Goal: Information Seeking & Learning: Learn about a topic

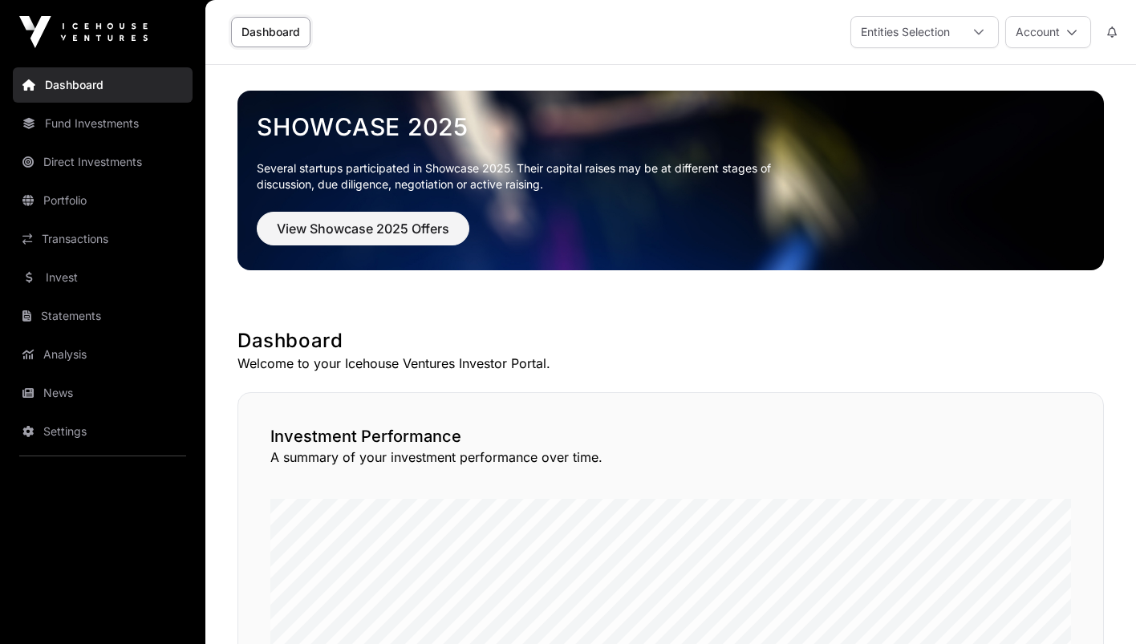
click at [59, 273] on link "Invest" at bounding box center [103, 277] width 180 height 35
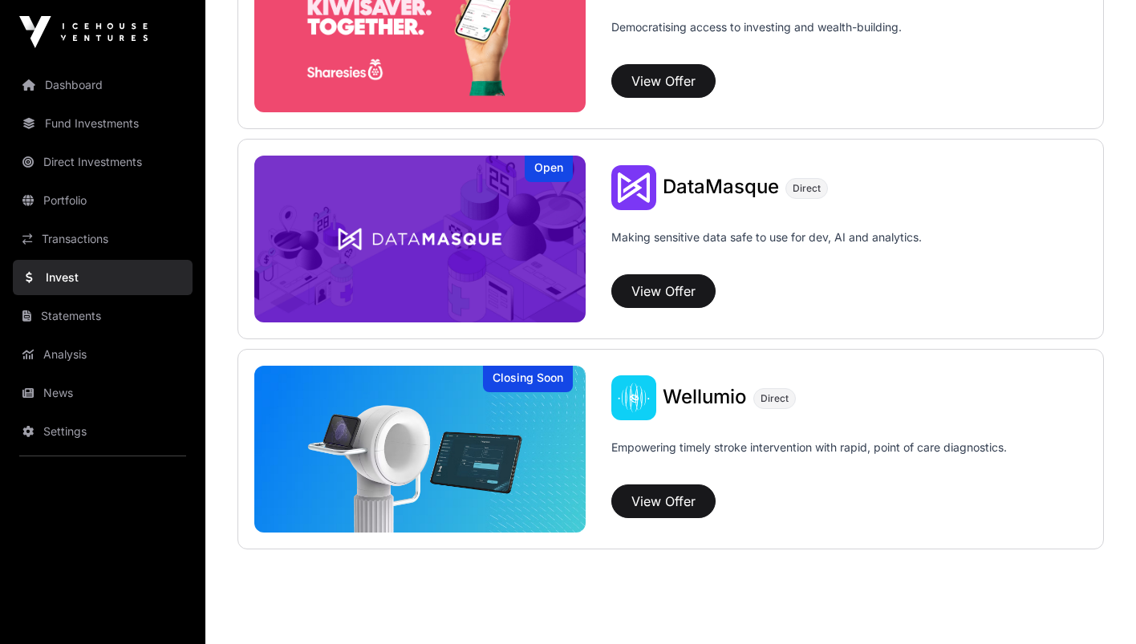
scroll to position [2166, 0]
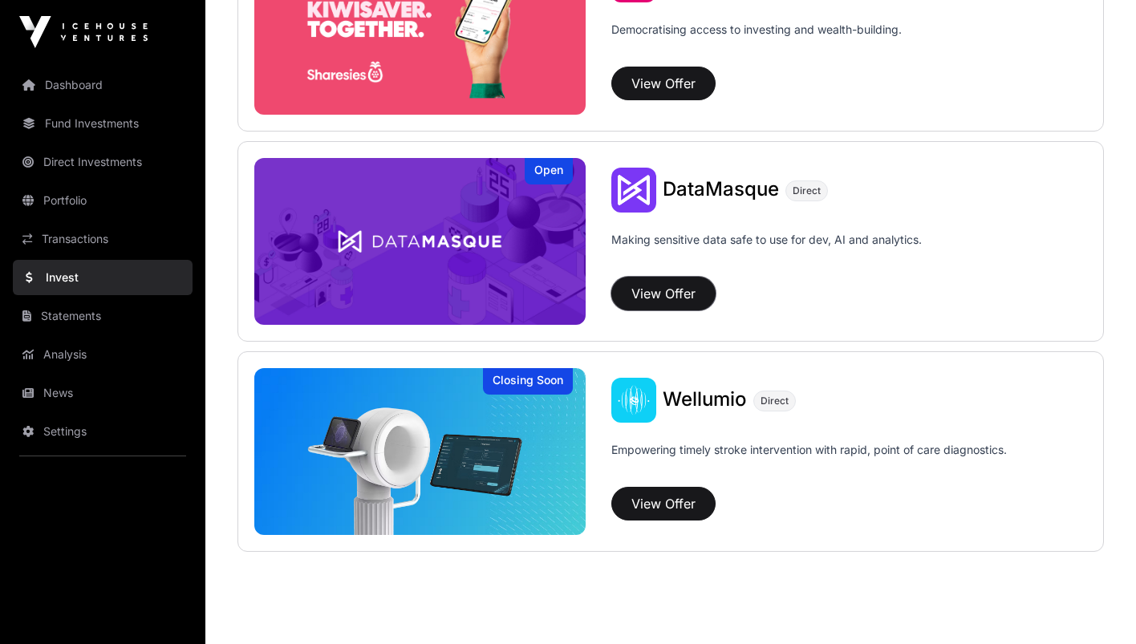
click at [646, 299] on button "View Offer" at bounding box center [663, 294] width 104 height 34
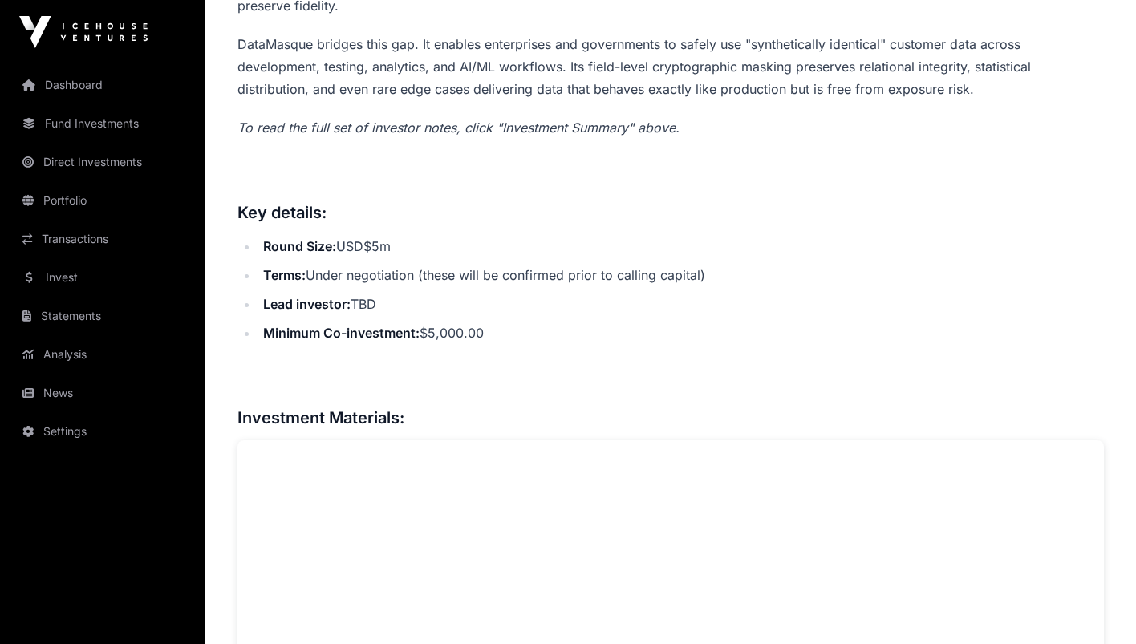
scroll to position [273, 0]
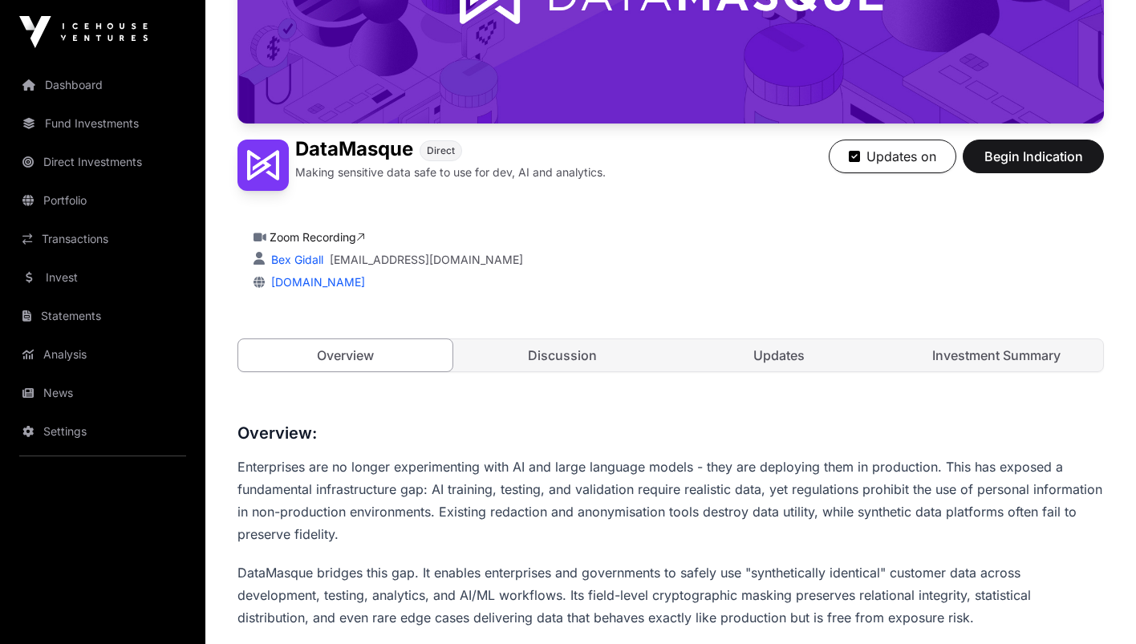
click at [543, 349] on link "Discussion" at bounding box center [563, 355] width 214 height 32
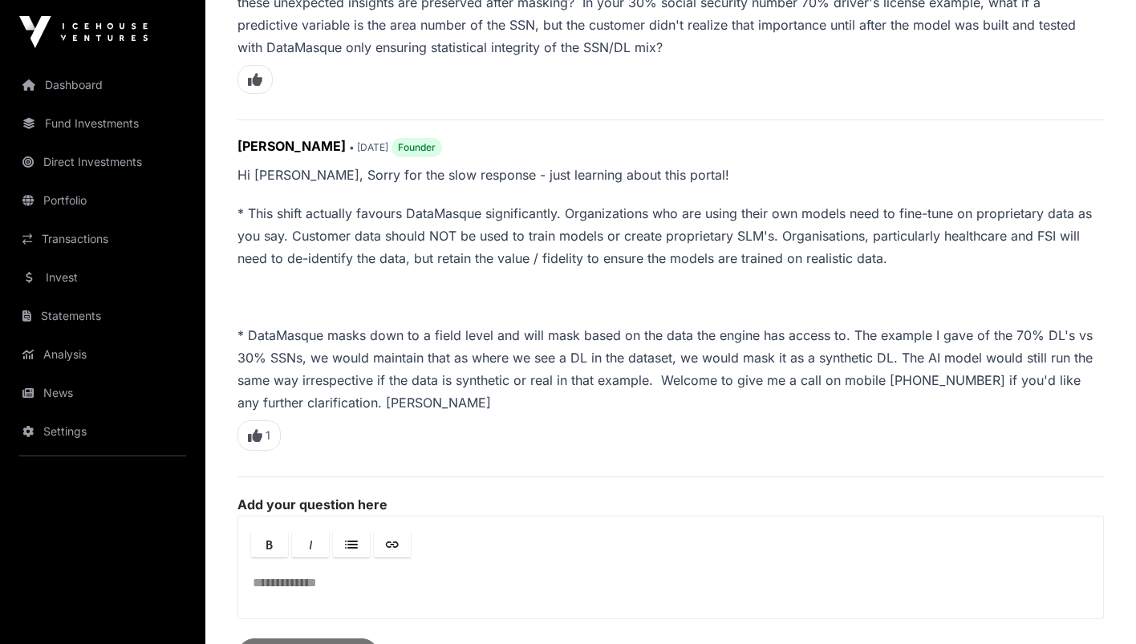
scroll to position [476, 0]
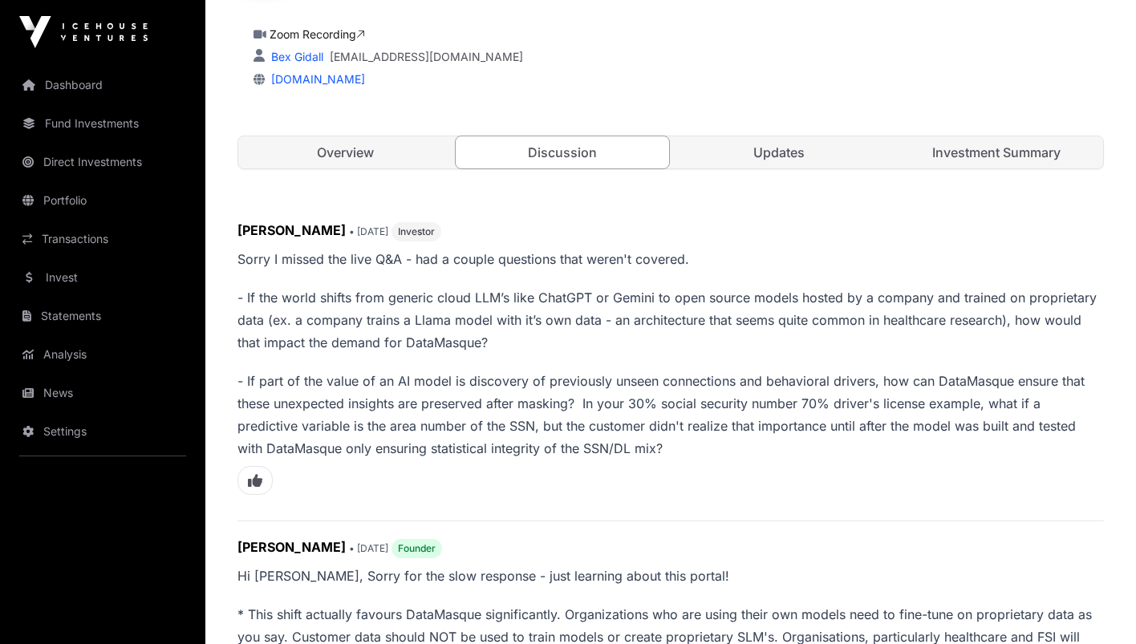
click at [776, 159] on link "Updates" at bounding box center [779, 152] width 214 height 32
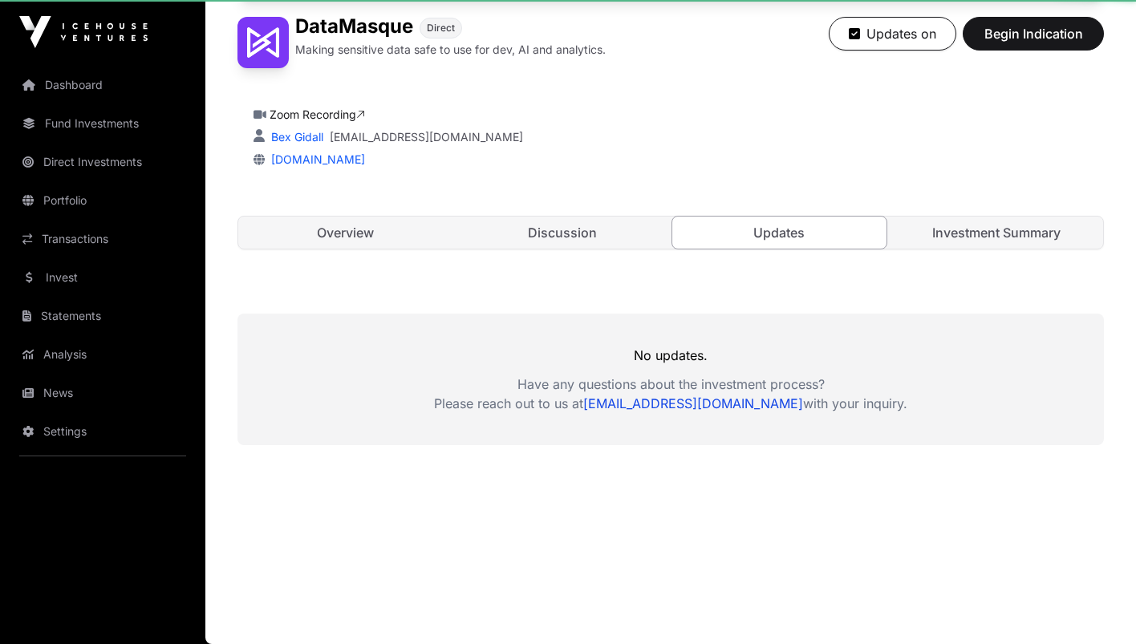
scroll to position [396, 0]
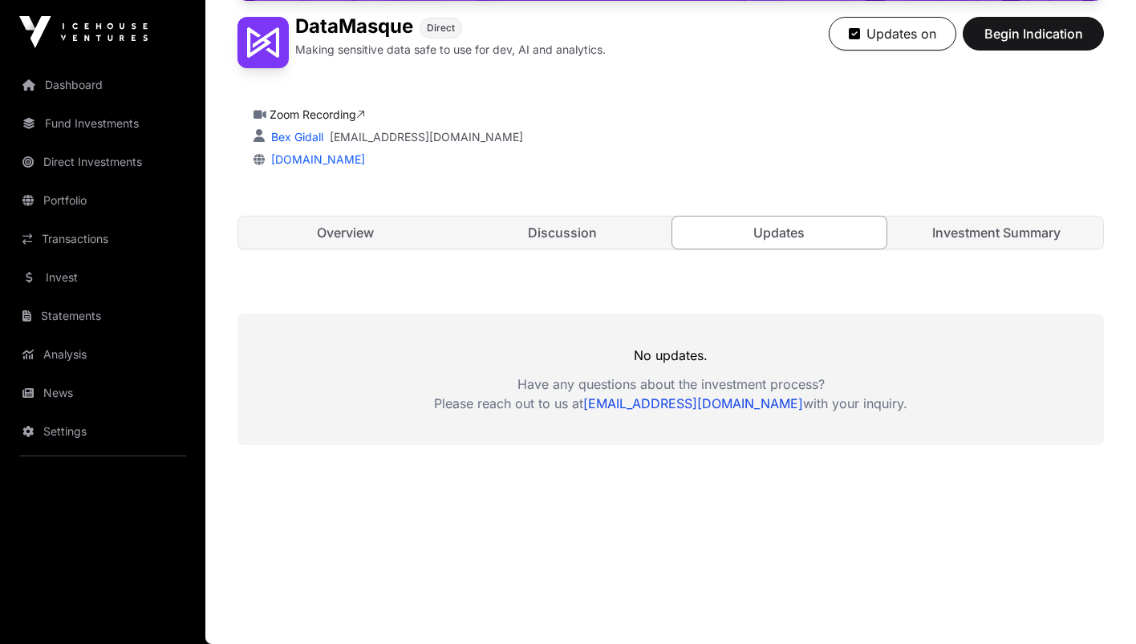
click at [990, 226] on link "Investment Summary" at bounding box center [996, 233] width 214 height 32
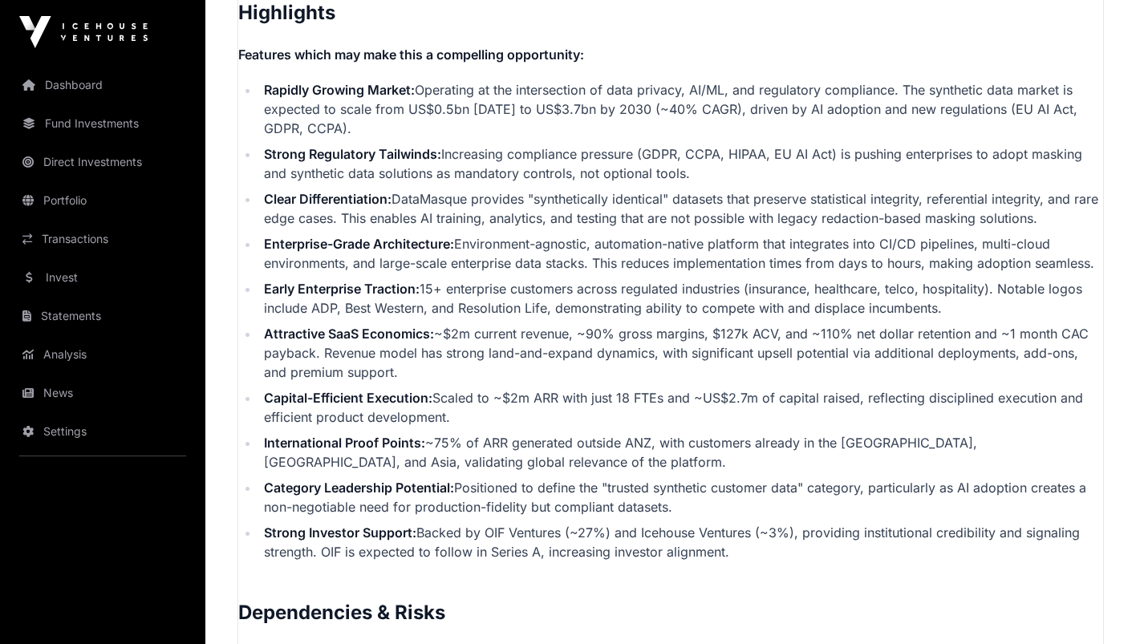
scroll to position [3123, 0]
